Goal: Task Accomplishment & Management: Manage account settings

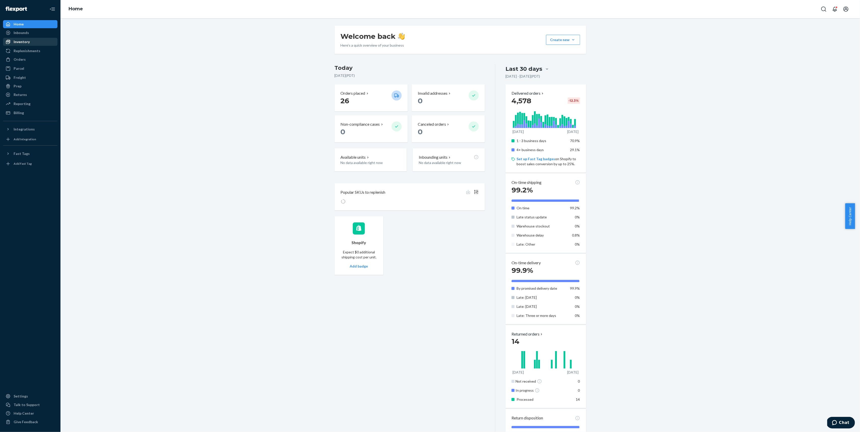
click at [21, 38] on link "Inventory" at bounding box center [30, 42] width 54 height 8
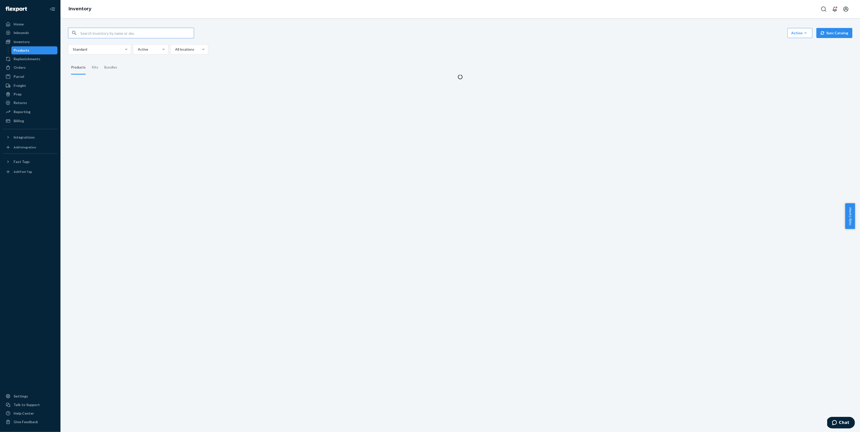
click at [128, 25] on div "Action Create product Create kit or bundle Bulk create products Bulk update pro…" at bounding box center [460, 51] width 792 height 58
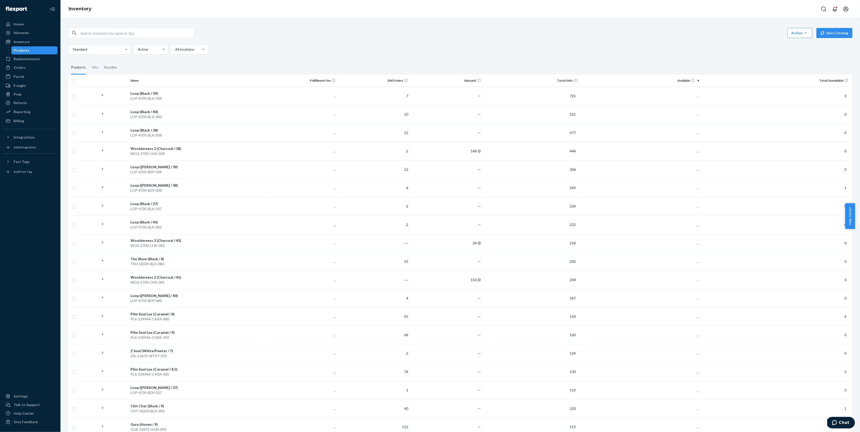
click at [125, 34] on input "text" at bounding box center [136, 33] width 113 height 10
paste input "9898699"
type input "9898699"
click at [29, 32] on div "Inbounds" at bounding box center [30, 32] width 53 height 7
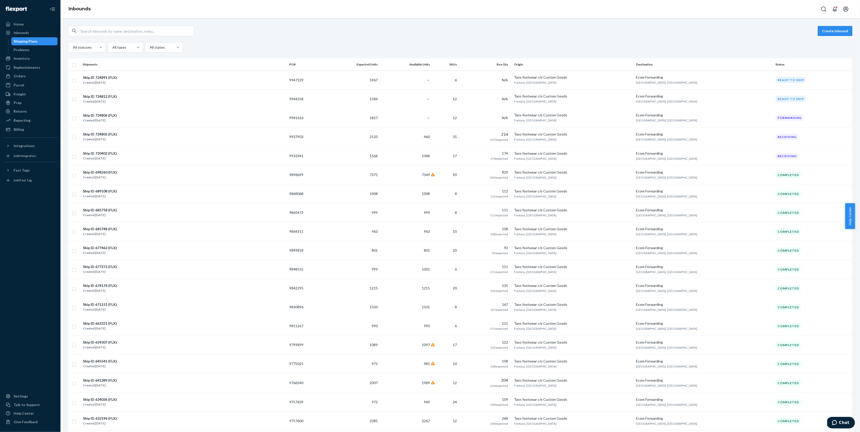
click at [403, 37] on div "Create inbound All statuses All types All states" at bounding box center [460, 39] width 784 height 27
click at [355, 170] on td "7371" at bounding box center [353, 174] width 54 height 19
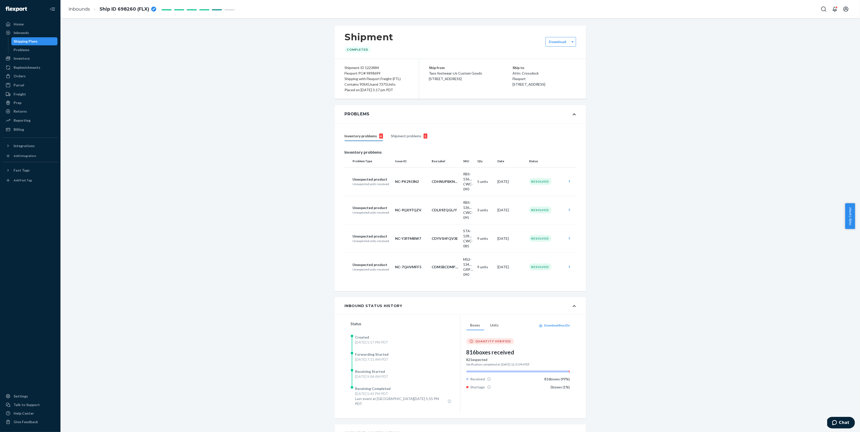
click at [154, 11] on div "breadcrumbs" at bounding box center [153, 9] width 5 height 5
click at [24, 32] on div "Inbounds" at bounding box center [21, 32] width 15 height 5
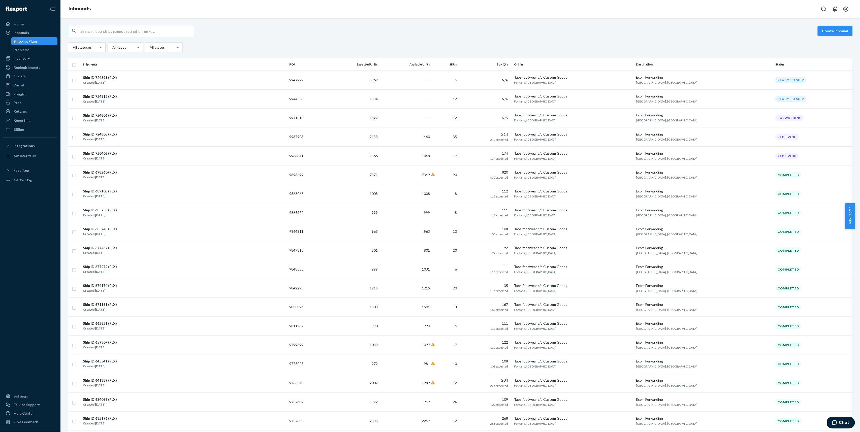
click at [834, 32] on button "Create inbound" at bounding box center [834, 31] width 35 height 10
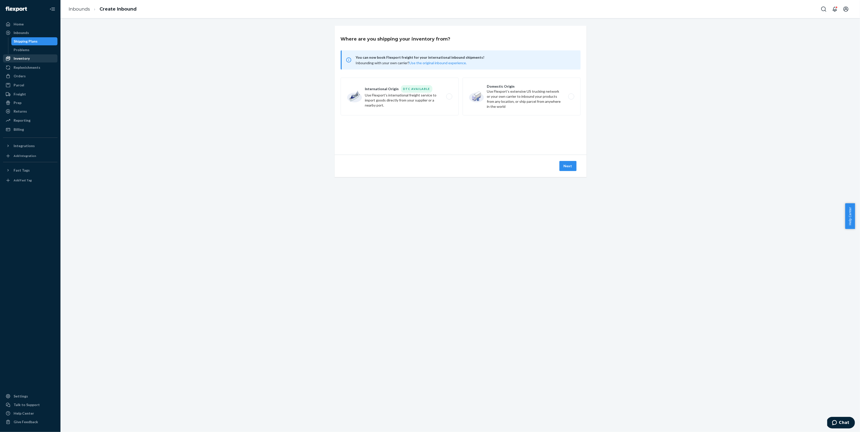
click at [40, 57] on div "Inventory" at bounding box center [30, 58] width 53 height 7
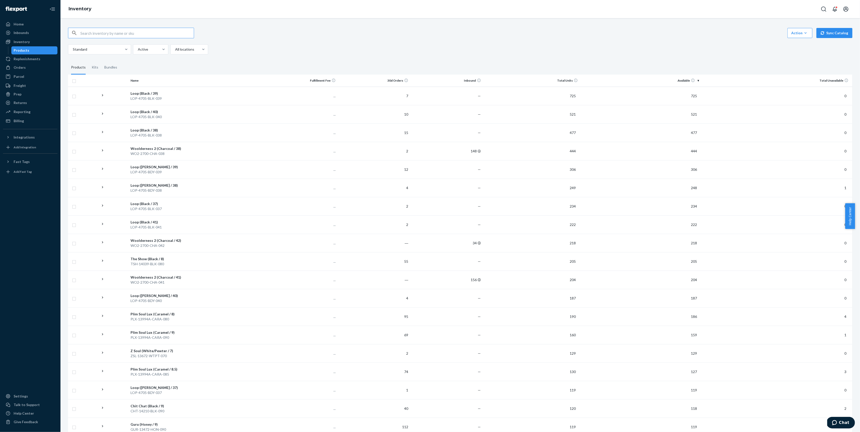
click at [833, 36] on button "Sync Catalog" at bounding box center [834, 33] width 36 height 10
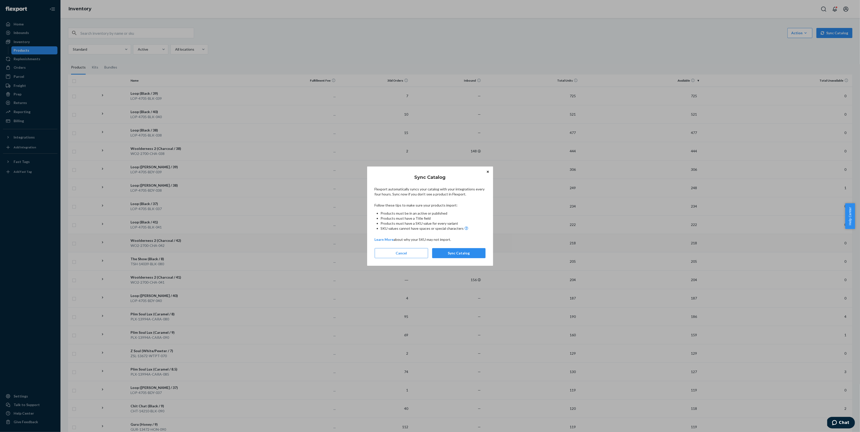
drag, startPoint x: 468, startPoint y: 251, endPoint x: 474, endPoint y: 251, distance: 6.6
click at [468, 251] on button "Sync Catalog" at bounding box center [458, 253] width 53 height 10
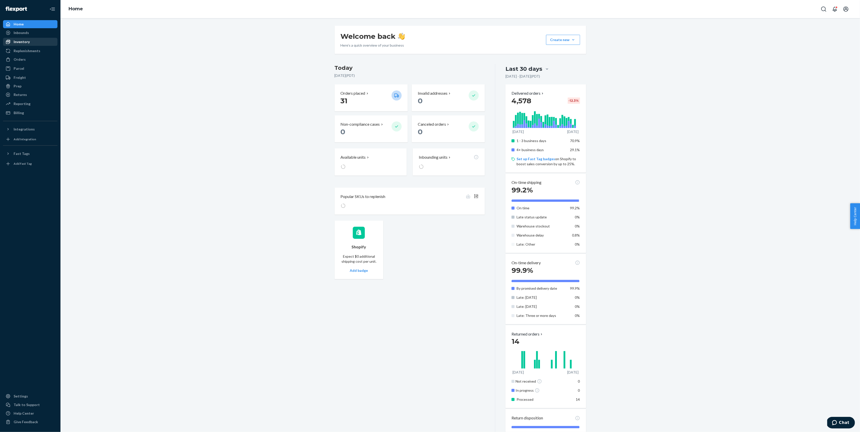
click at [28, 43] on div "Inventory" at bounding box center [22, 41] width 16 height 5
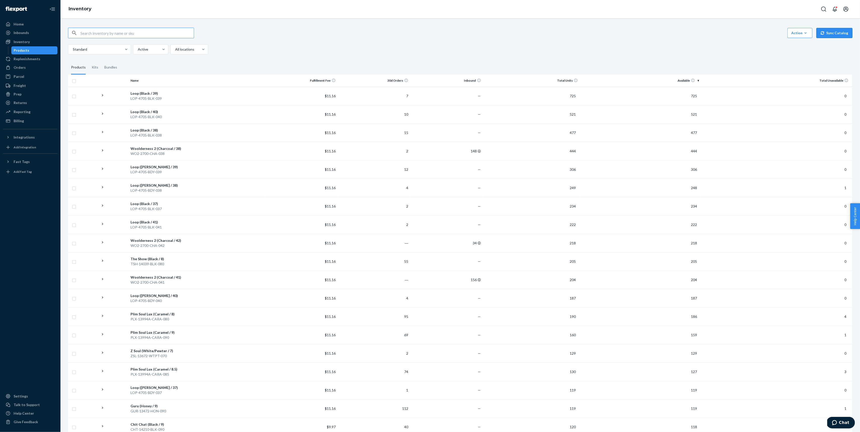
click at [826, 33] on button "Sync Catalog" at bounding box center [834, 33] width 36 height 10
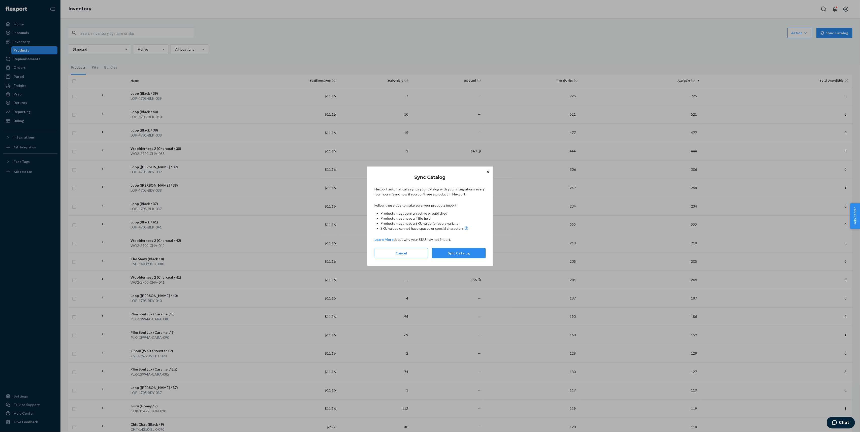
click at [466, 255] on button "Sync Catalog" at bounding box center [458, 253] width 53 height 10
